Goal: Communication & Community: Answer question/provide support

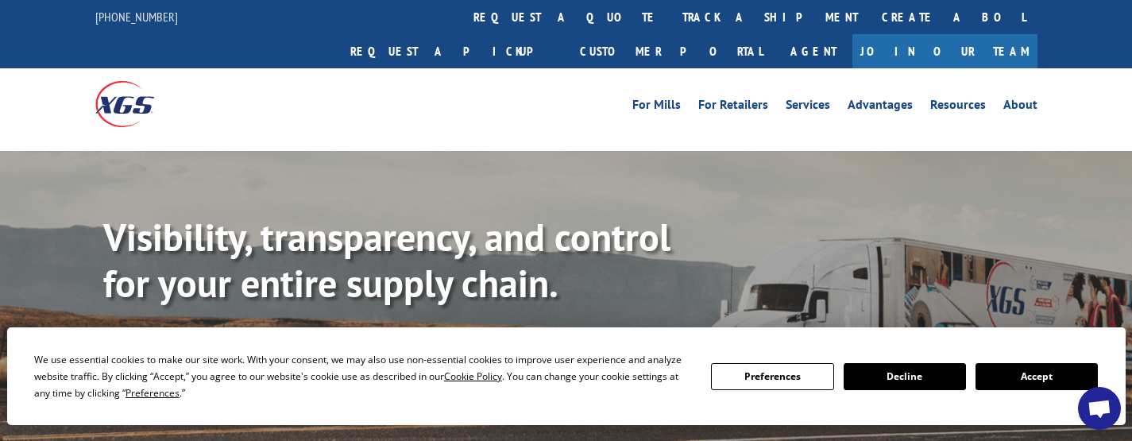
click at [1016, 380] on button "Accept" at bounding box center [1036, 376] width 122 height 27
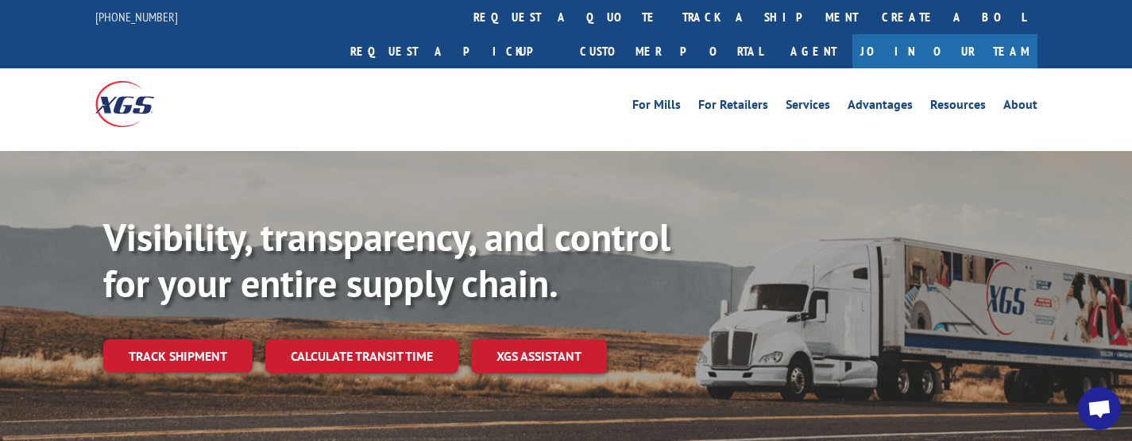
click at [1102, 400] on span "Open chat" at bounding box center [1099, 410] width 25 height 21
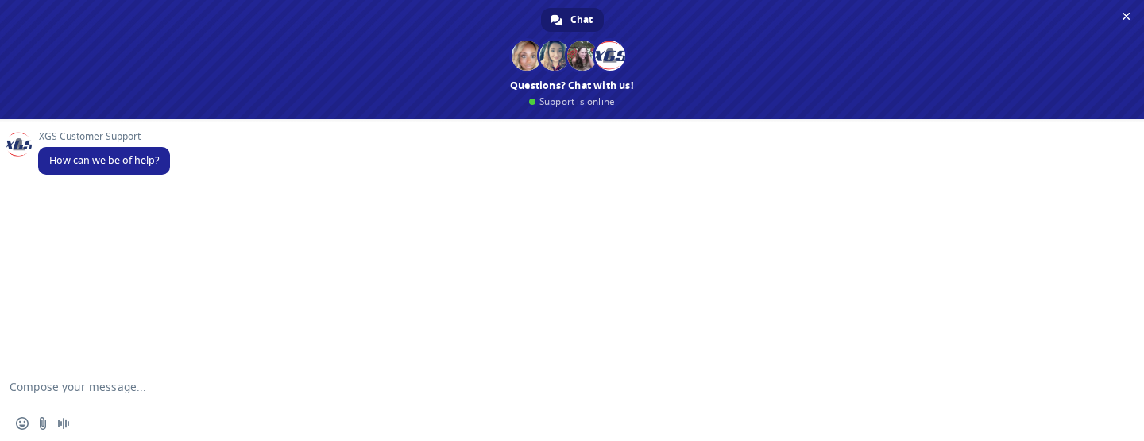
click at [178, 385] on textarea "Compose your message..." at bounding box center [553, 386] width 1087 height 40
click at [215, 378] on textarea "Compose your message..." at bounding box center [553, 386] width 1087 height 40
paste textarea "Hi team , I´m Chris from Ch-Robinson and I need your help with 2 load# LOAD 521…"
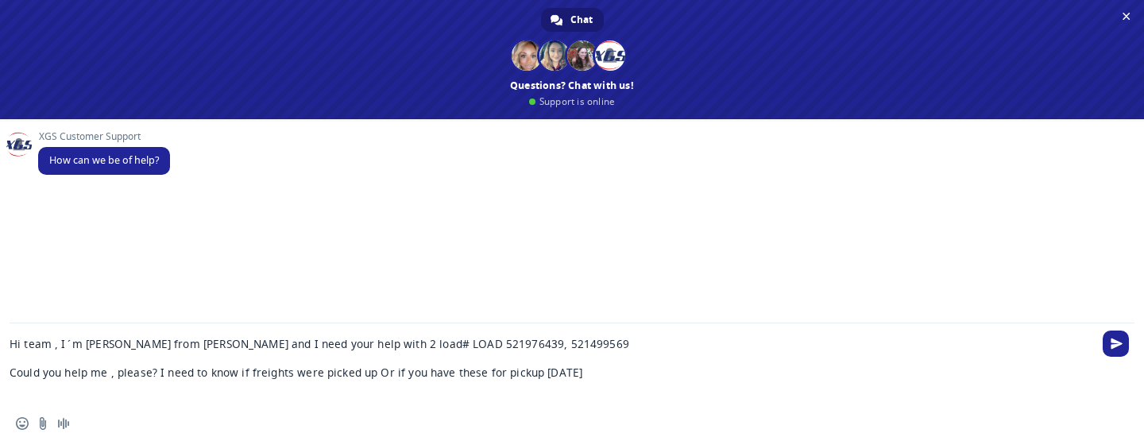
click at [349, 343] on textarea "Hi team , I´m Chris from Ch-Robinson and I need your help with 2 load# LOAD 521…" at bounding box center [553, 364] width 1087 height 83
click at [349, 346] on textarea "Hi team , I´m Chris from Ch-Robinson and I need your help with 2 load# LOAD 521…" at bounding box center [553, 364] width 1087 height 83
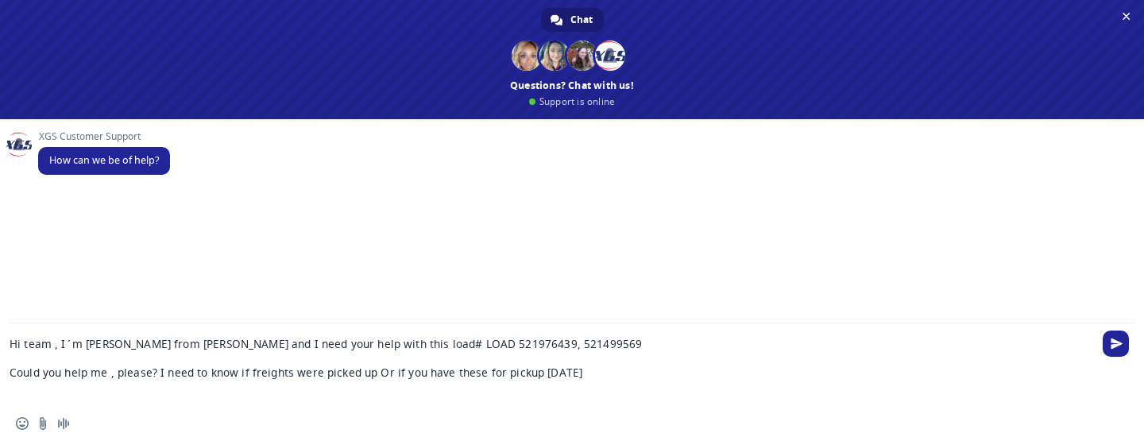
click at [449, 338] on textarea "Hi team , I´m Chris from Ch-Robinson and I need your help with this load# LOAD …" at bounding box center [553, 364] width 1087 height 83
paste textarea "488714"
click at [543, 344] on textarea "Hi team , I´m Chris from Ch-Robinson and I need your help with this load# LOAD …" at bounding box center [553, 364] width 1087 height 83
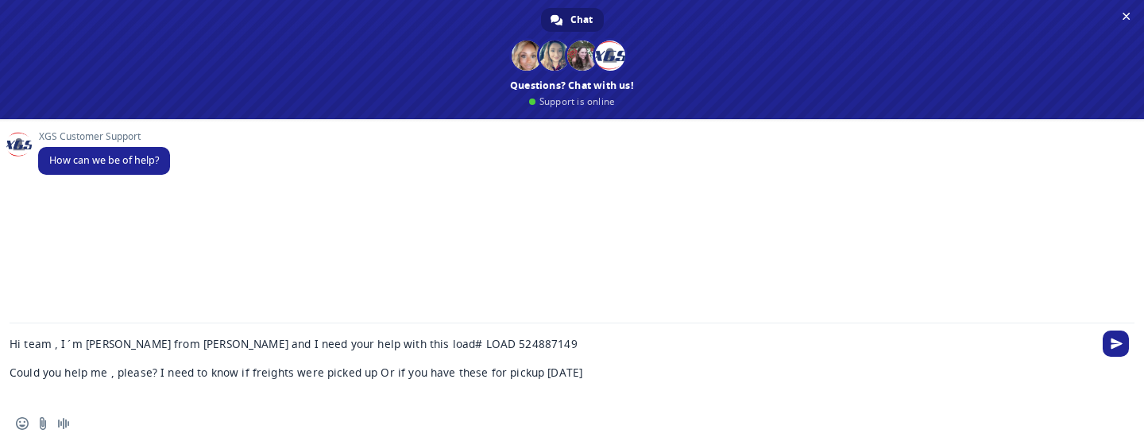
type textarea "Hi team , I´m Chris from Ch-Robinson and I need your help with this load# LOAD …"
click at [635, 374] on textarea "Hi team , I´m Chris from Ch-Robinson and I need your help with this load# LOAD …" at bounding box center [553, 364] width 1087 height 83
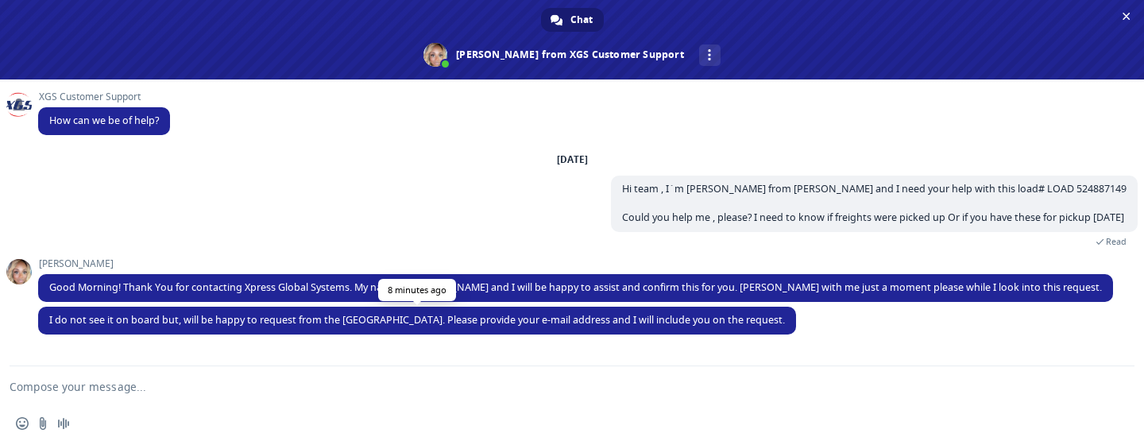
click at [516, 328] on span "I do not see it on board but, will be happy to request from the [GEOGRAPHIC_DAT…" at bounding box center [417, 321] width 758 height 28
click at [361, 330] on span "I do not see it on board but, will be happy to request from the [GEOGRAPHIC_DAT…" at bounding box center [417, 321] width 758 height 28
click at [523, 427] on div "Insert an emoji Send a file Audio message" at bounding box center [572, 423] width 1144 height 35
click at [310, 384] on textarea "Compose your message..." at bounding box center [553, 386] width 1087 height 40
type textarea "Hi [PERSON_NAME], sorry for keeping you waiting"
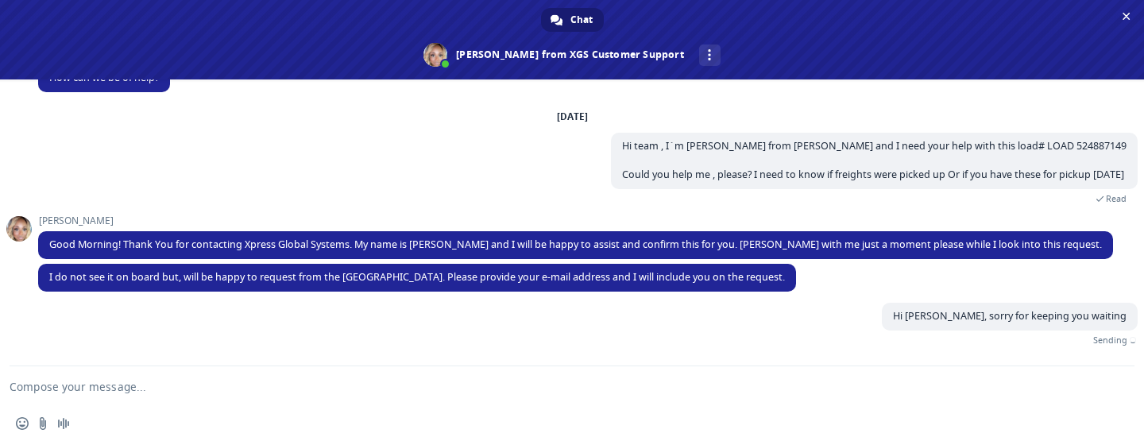
scroll to position [25, 0]
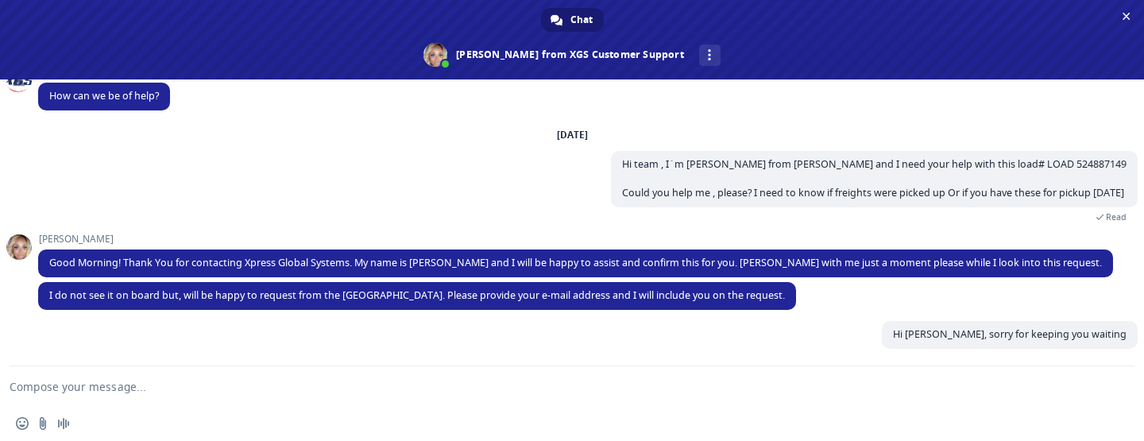
click at [428, 392] on textarea "Compose your message..." at bounding box center [553, 386] width 1087 height 40
click at [300, 367] on textarea "Compose your message..." at bounding box center [553, 386] width 1087 height 40
click at [273, 384] on textarea "Compose your message..." at bounding box center [553, 386] width 1087 height 40
type textarea "proretrieval"
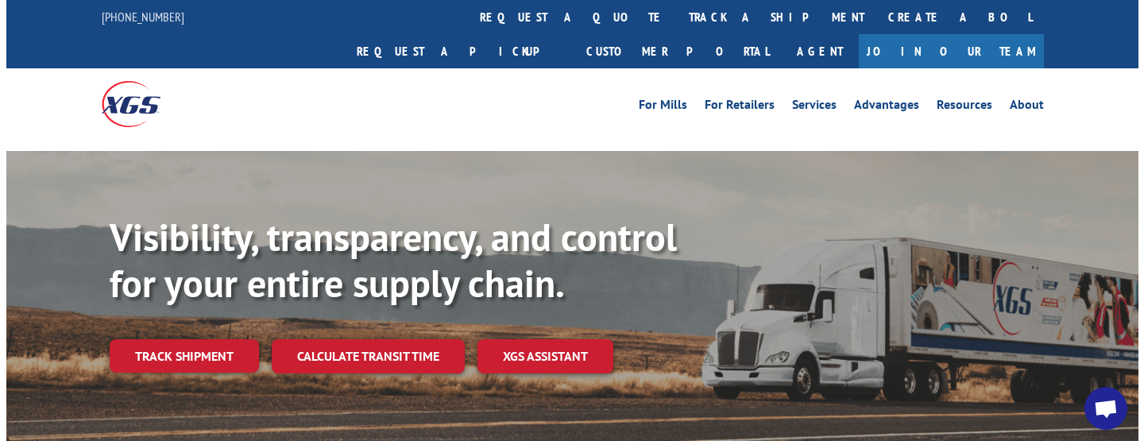
scroll to position [25, 0]
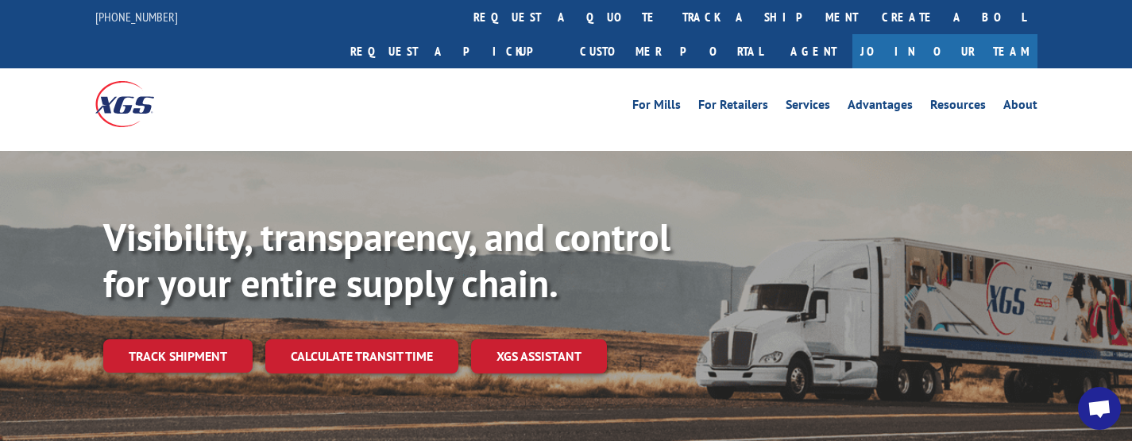
click at [1109, 408] on span "Open chat" at bounding box center [1099, 410] width 25 height 21
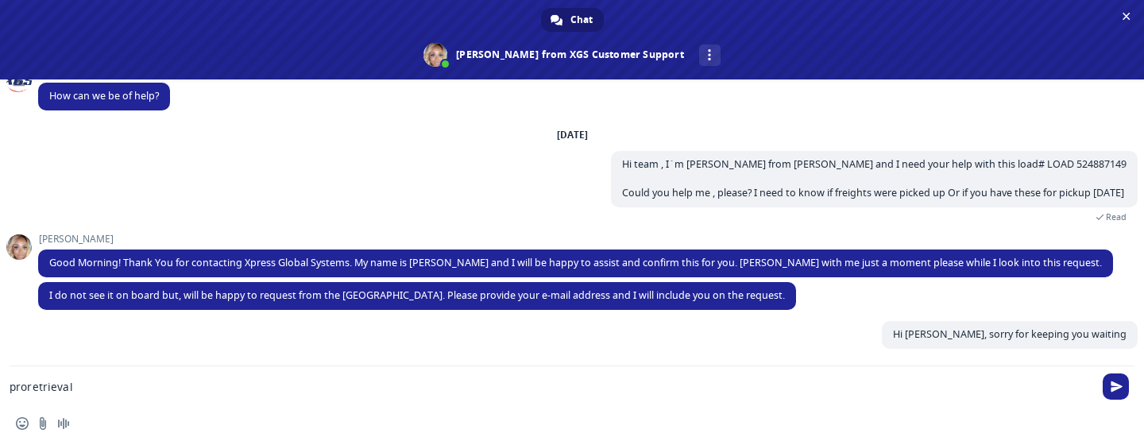
click at [244, 392] on textarea "proretrieval" at bounding box center [553, 386] width 1087 height 40
drag, startPoint x: 234, startPoint y: 392, endPoint x: 0, endPoint y: 392, distance: 234.3
click at [0, 392] on div "proretrieval" at bounding box center [572, 386] width 1144 height 40
type textarea "[PERSON_NAME][EMAIL_ADDRESS][DOMAIN_NAME]"
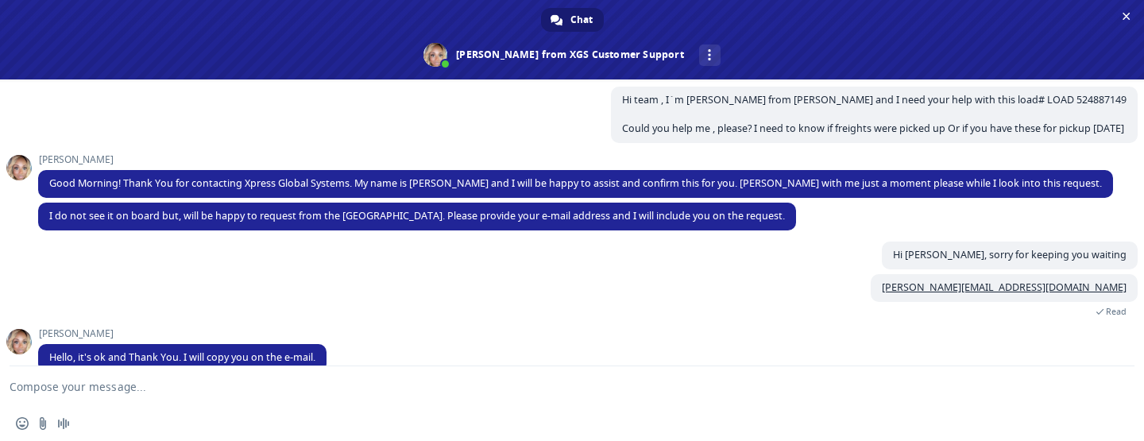
scroll to position [112, 0]
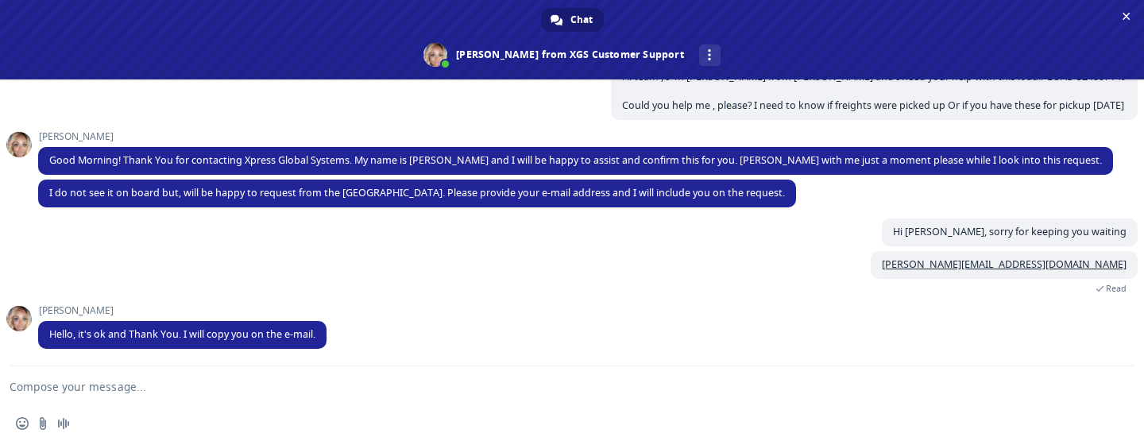
click at [442, 437] on div "Insert an emoji Send a file Audio message" at bounding box center [572, 423] width 1144 height 35
click at [245, 396] on textarea "Compose your message..." at bounding box center [553, 386] width 1087 height 40
click at [137, 392] on textarea "Compose your message..." at bounding box center [553, 386] width 1087 height 40
click at [145, 384] on textarea "Compose your message..." at bounding box center [553, 386] width 1087 height 40
type textarea "excellent"
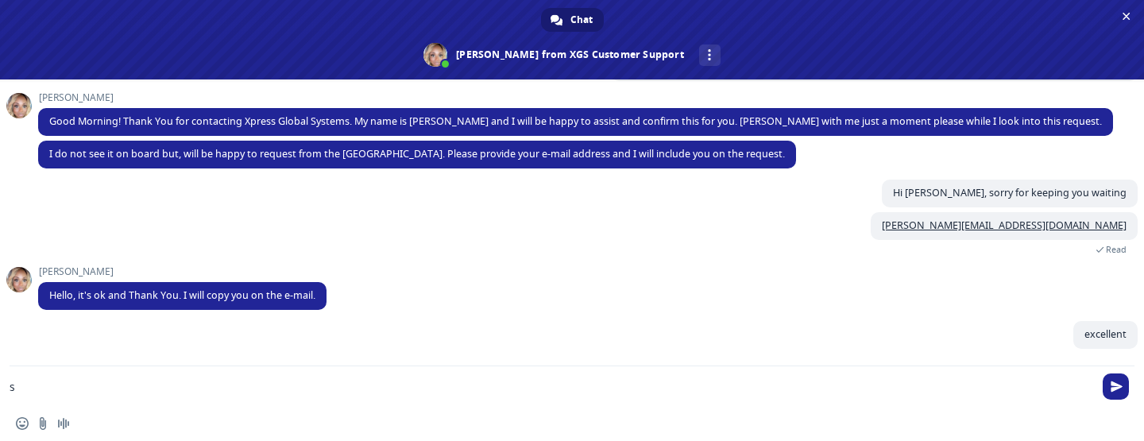
scroll to position [151, 0]
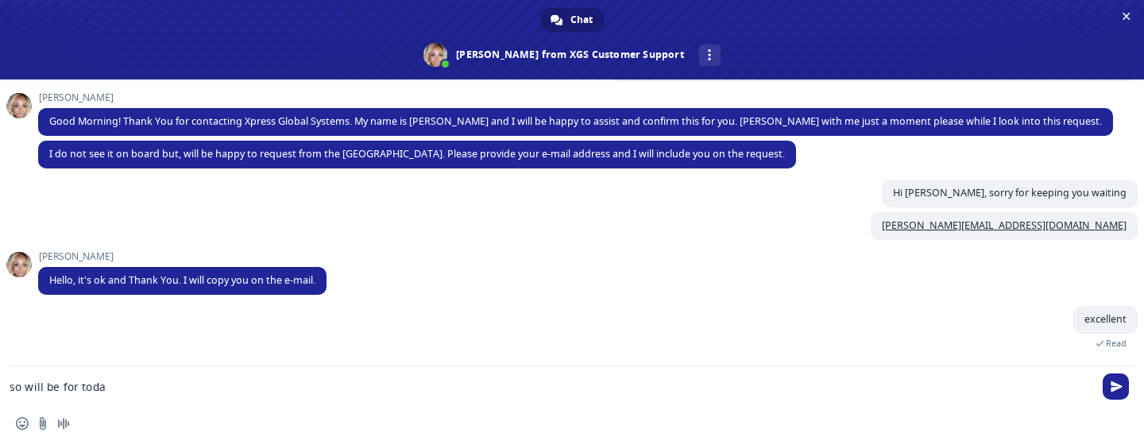
type textarea "so will be for [DATE]"
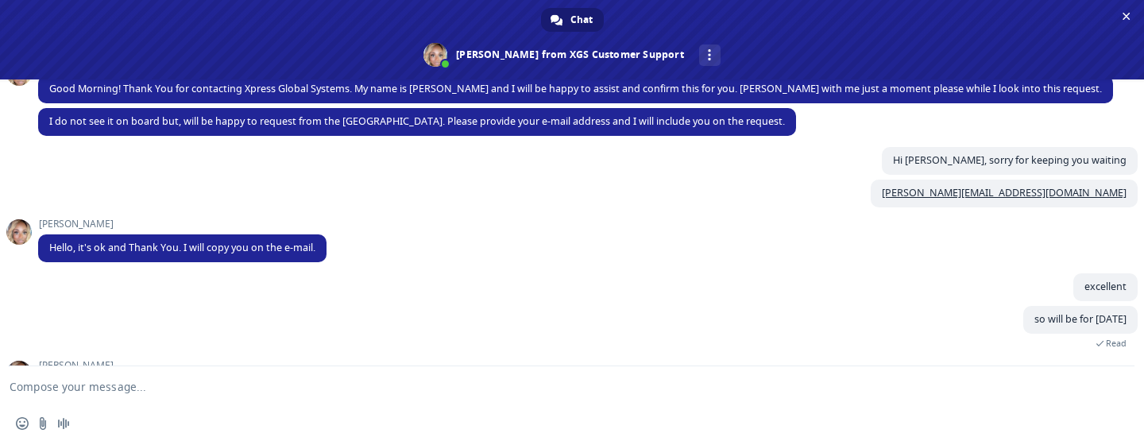
scroll to position [300, 0]
